Goal: Task Accomplishment & Management: Use online tool/utility

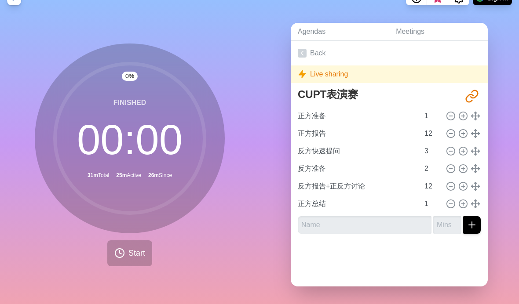
scroll to position [31, 0]
click at [112, 145] on circle at bounding box center [129, 138] width 149 height 149
click at [473, 92] on icon "Share link" at bounding box center [472, 96] width 14 height 14
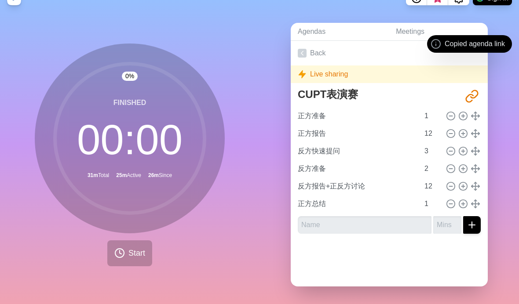
click at [450, 116] on line at bounding box center [450, 116] width 3 height 0
type input "正方报告"
type input "12"
type input "反方快速提问"
type input "3"
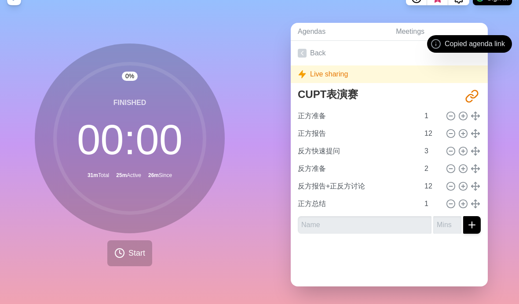
type input "反方准备"
type input "2"
type input "反方报告+正反方讨论"
type input "12"
type input "正方总结"
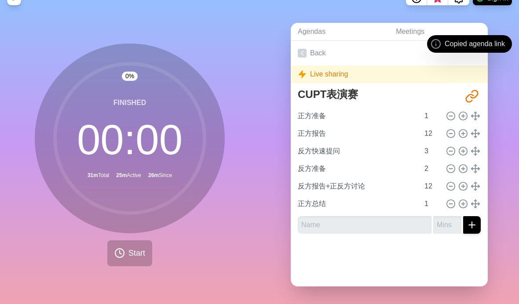
type input "1"
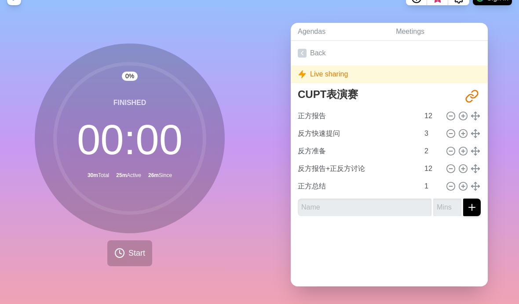
click at [468, 111] on button at bounding box center [463, 116] width 11 height 11
type input "正方报告"
type input "12"
type input "反方快速提问"
type input "3"
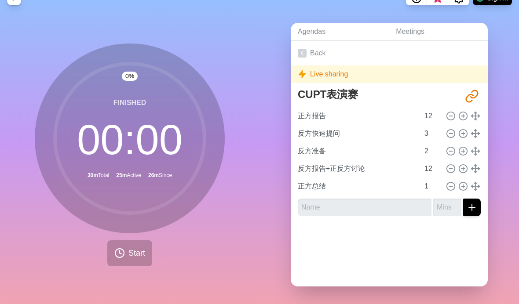
type input "反方准备"
type input "2"
type input "反方报告+正反方讨论"
type input "12"
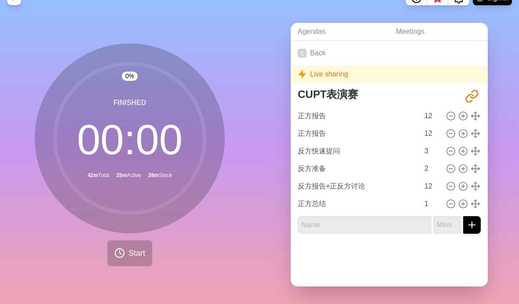
click at [451, 111] on icon at bounding box center [451, 116] width 10 height 10
type input "反方快速提问"
type input "3"
type input "反方准备"
type input "2"
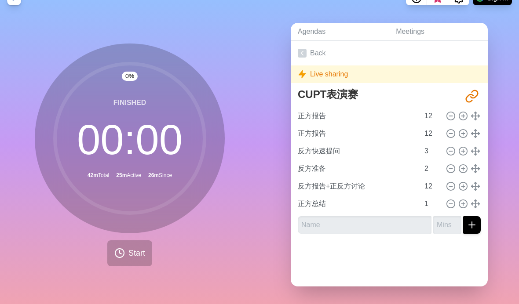
type input "反方报告+正反方讨论"
type input "12"
type input "正方总结"
type input "1"
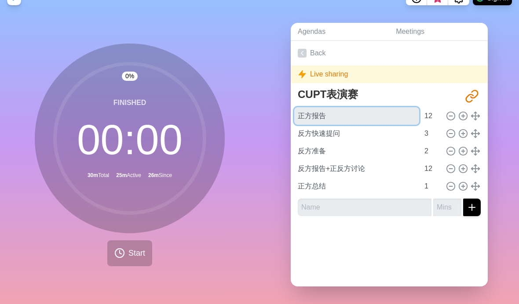
click at [405, 113] on input "正方报告" at bounding box center [356, 116] width 125 height 18
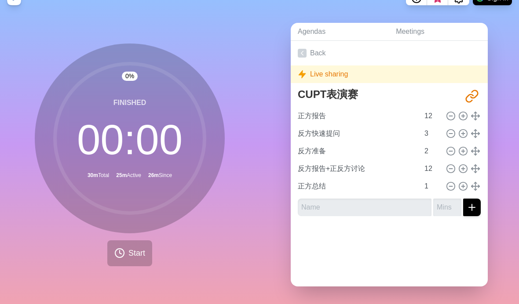
click at [304, 49] on icon at bounding box center [302, 53] width 9 height 9
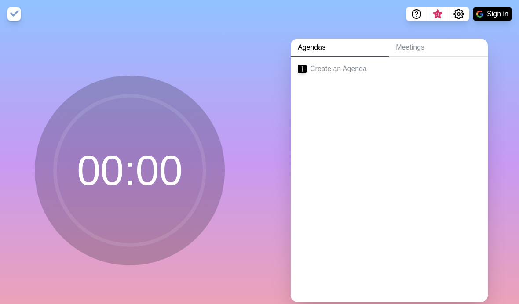
click at [351, 77] on link "Create an Agenda" at bounding box center [389, 69] width 197 height 25
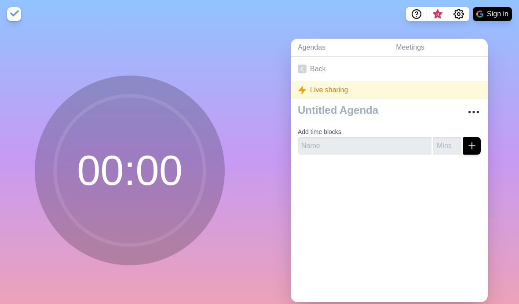
click at [105, 187] on circle at bounding box center [129, 170] width 149 height 149
click at [98, 172] on circle at bounding box center [129, 170] width 149 height 149
click at [131, 188] on circle at bounding box center [129, 170] width 149 height 149
click at [429, 55] on link "Meetings" at bounding box center [438, 48] width 99 height 18
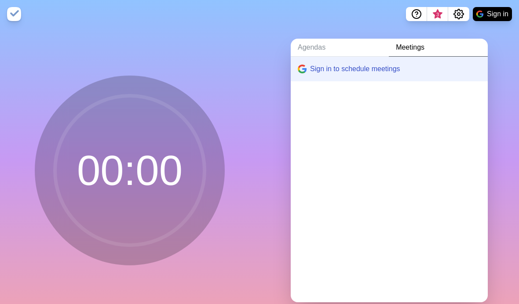
click at [317, 57] on link "Agendas" at bounding box center [340, 48] width 98 height 18
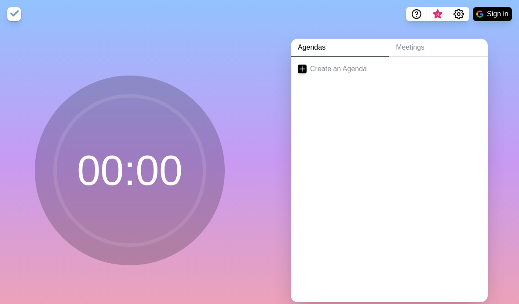
click at [441, 81] on link "Create an Agenda" at bounding box center [389, 69] width 197 height 25
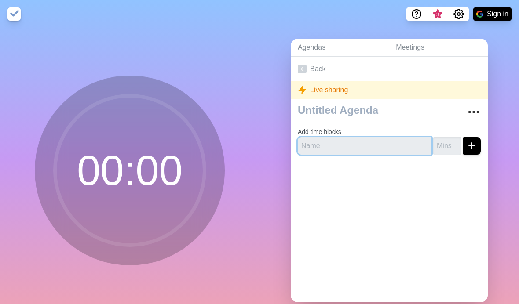
click at [411, 150] on input "text" at bounding box center [365, 146] width 134 height 18
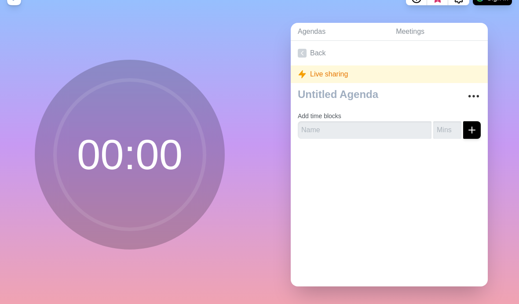
click at [478, 121] on button "submit" at bounding box center [472, 130] width 18 height 18
click at [475, 125] on icon "submit" at bounding box center [471, 130] width 11 height 11
